Goal: Task Accomplishment & Management: Use online tool/utility

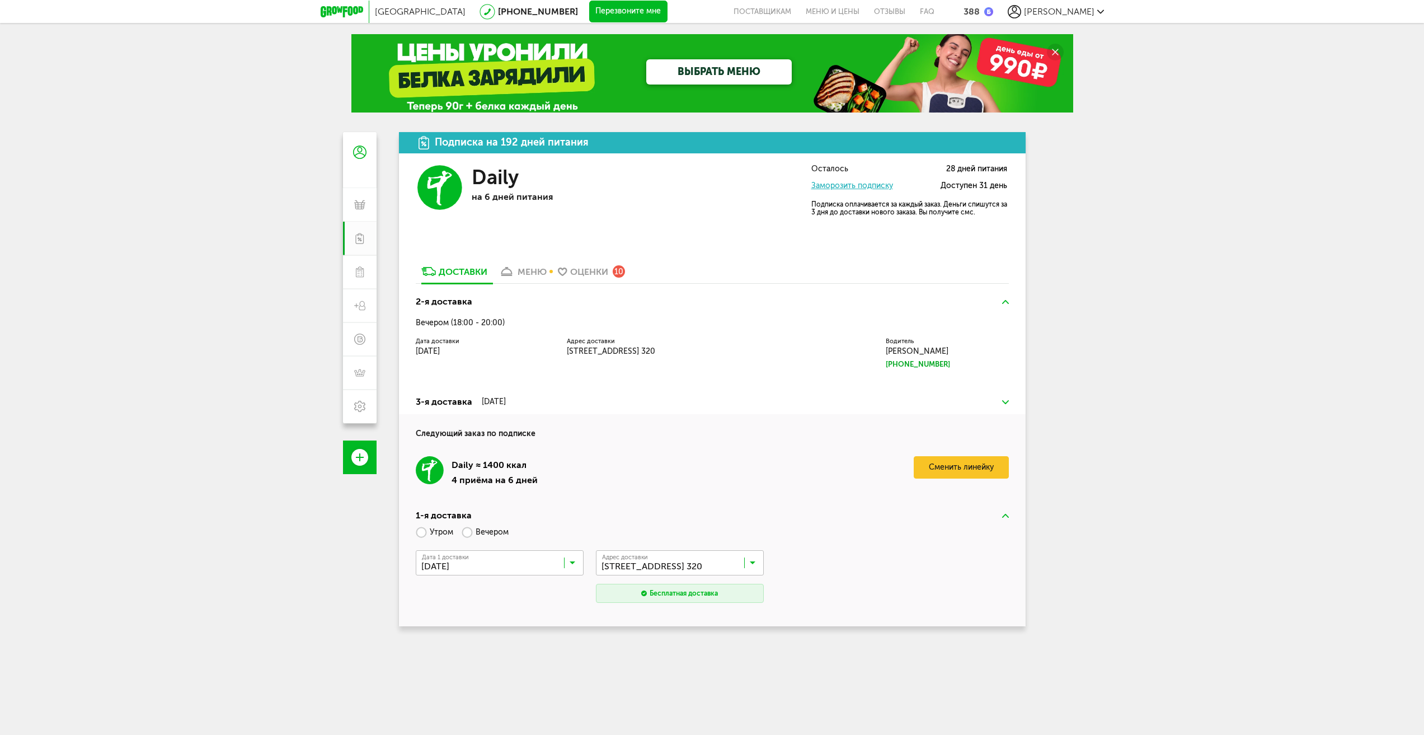
click at [530, 273] on div "меню" at bounding box center [531, 271] width 29 height 11
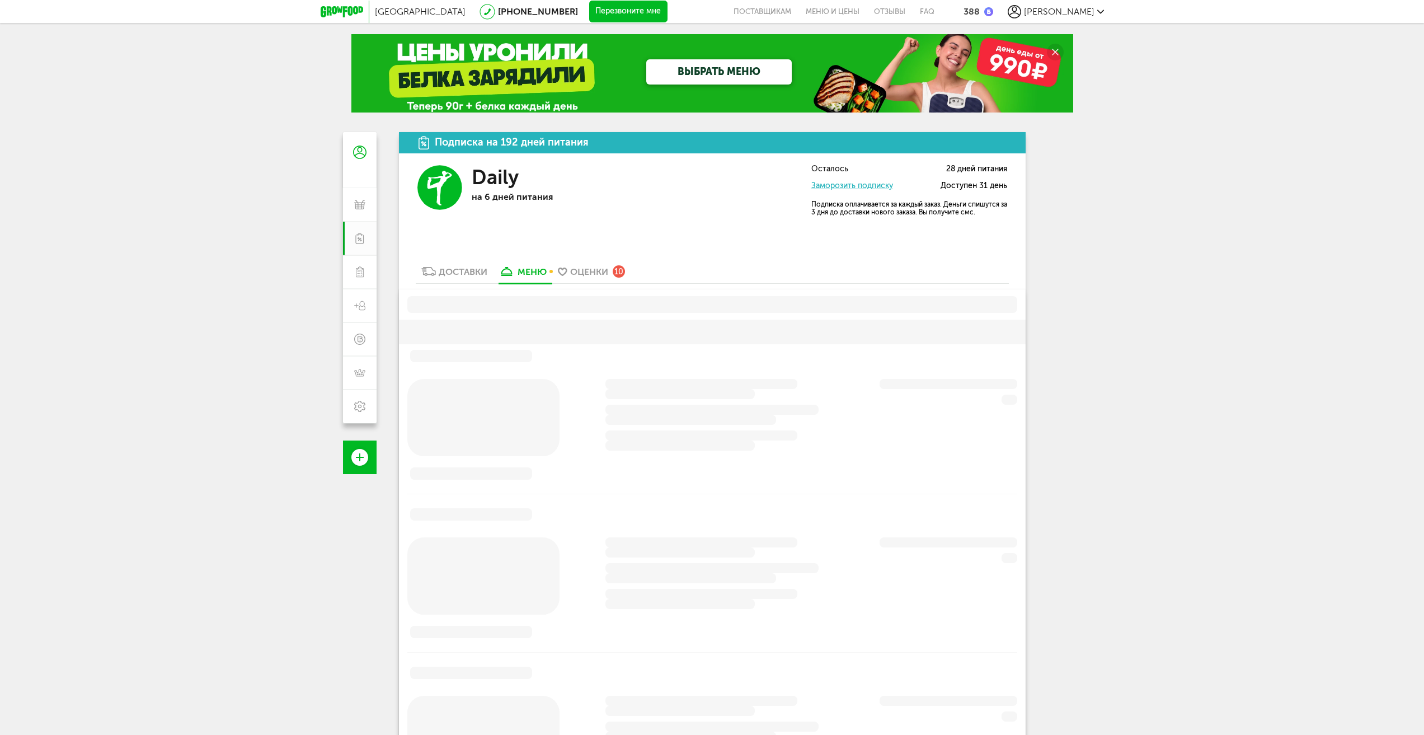
click at [449, 278] on link "Доставки" at bounding box center [454, 274] width 77 height 18
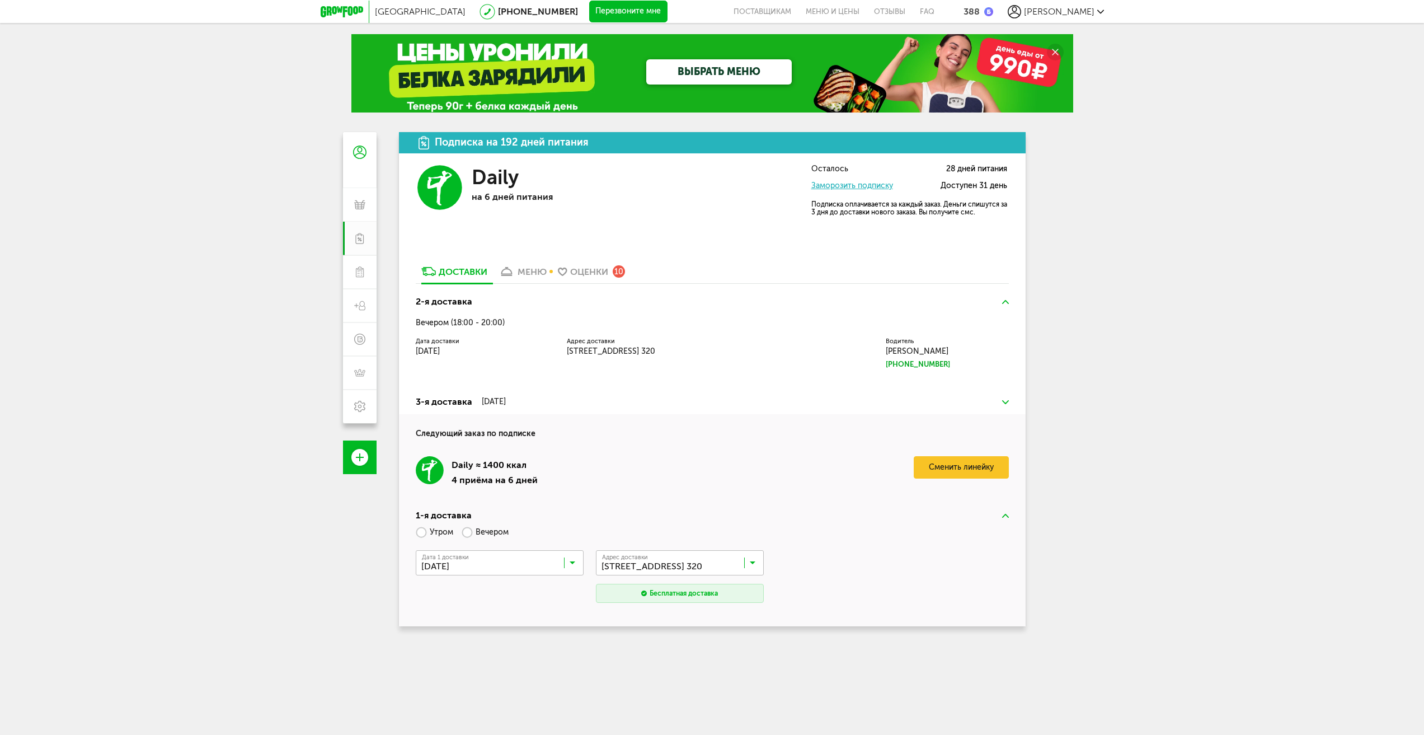
click at [530, 277] on link "меню" at bounding box center [522, 274] width 59 height 18
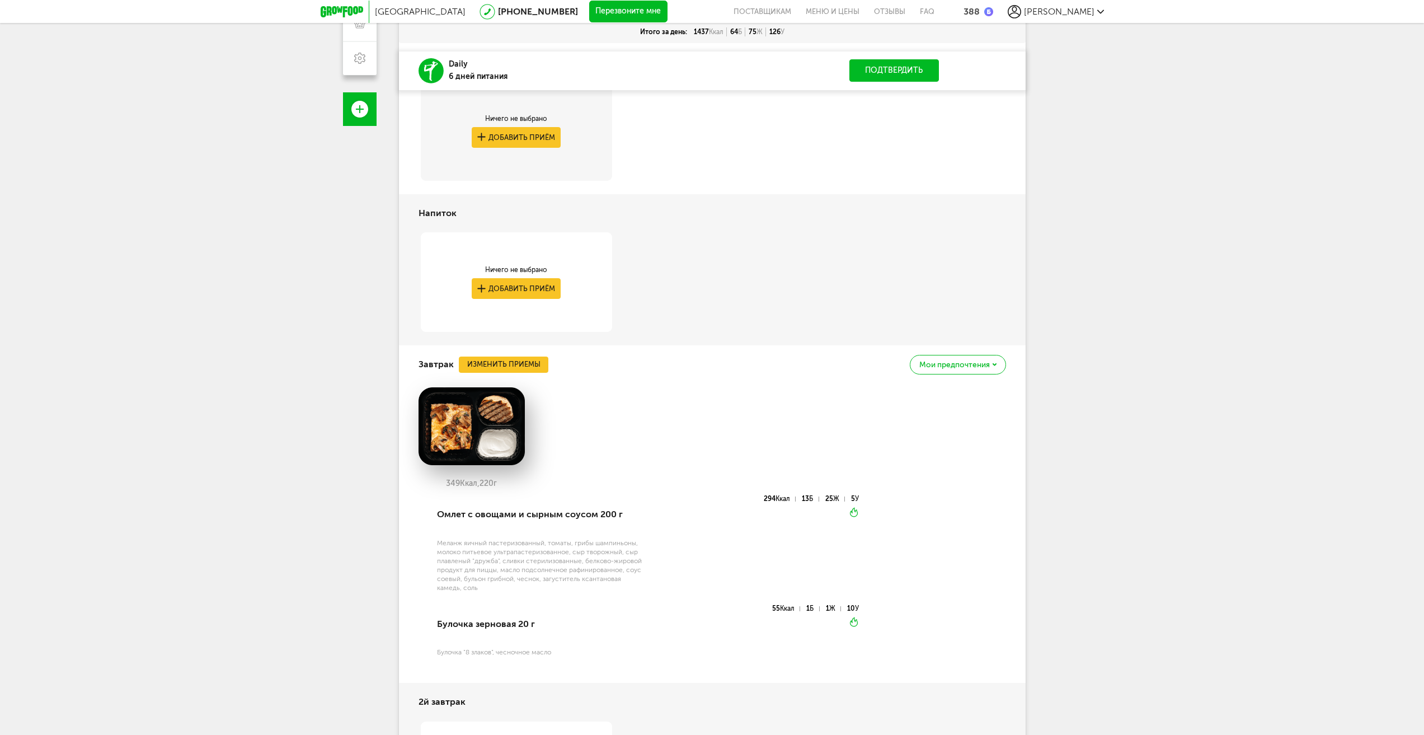
scroll to position [112, 0]
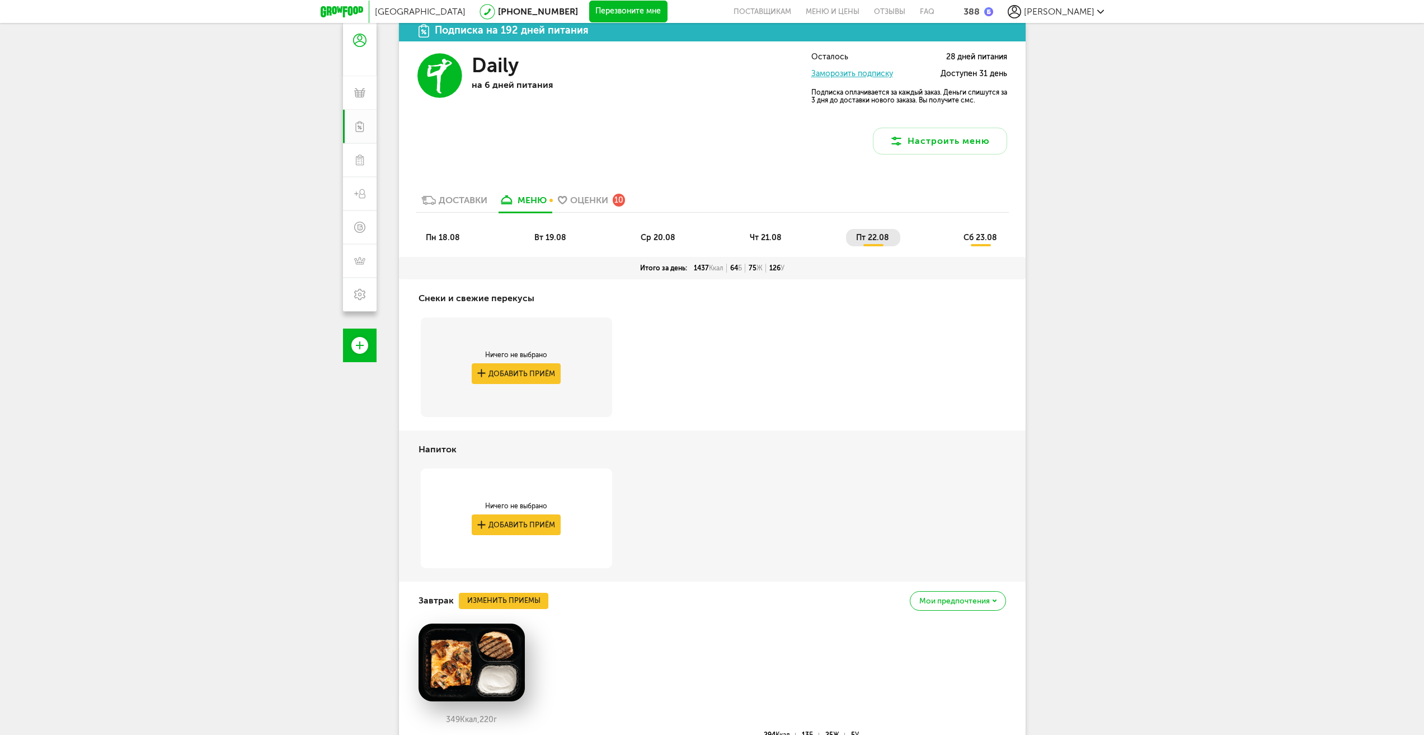
click at [539, 236] on span "вт 19.08" at bounding box center [550, 238] width 32 height 10
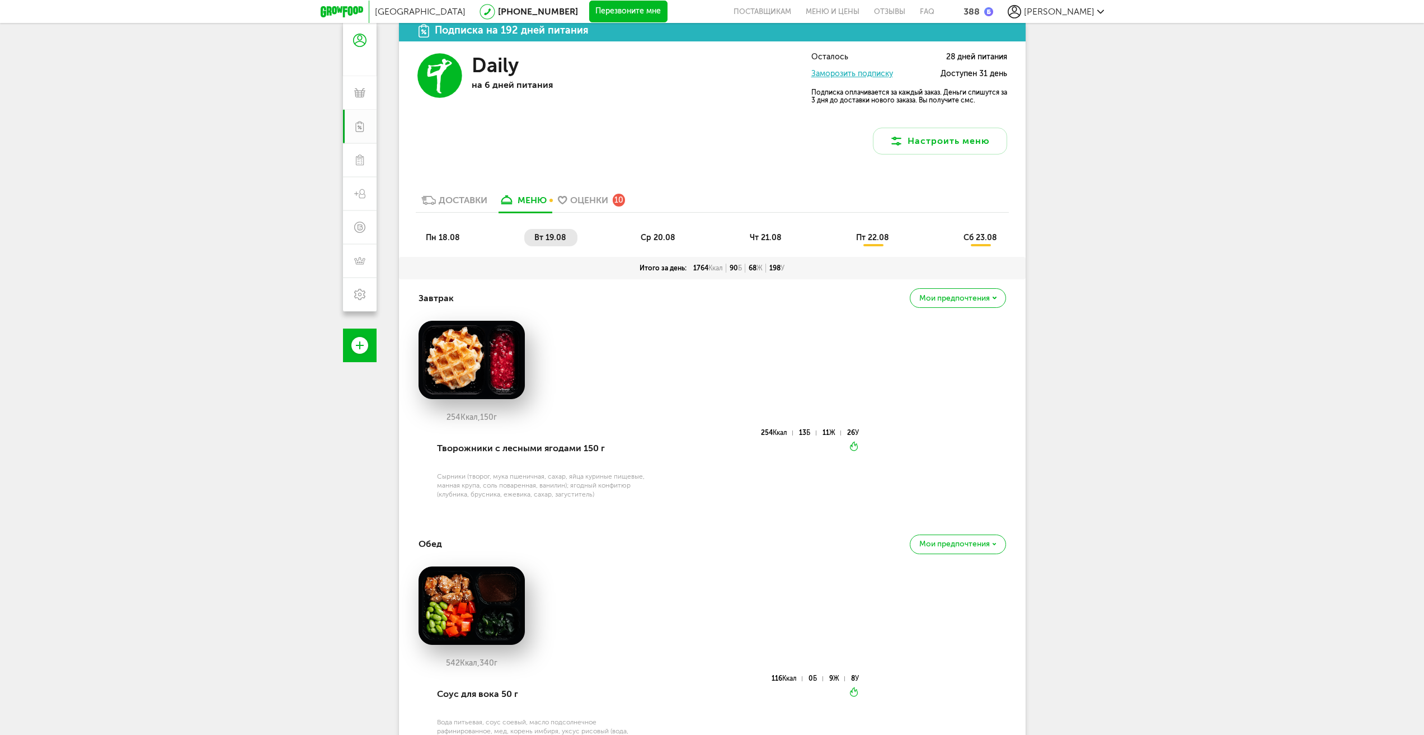
scroll to position [0, 0]
